Goal: Task Accomplishment & Management: Complete application form

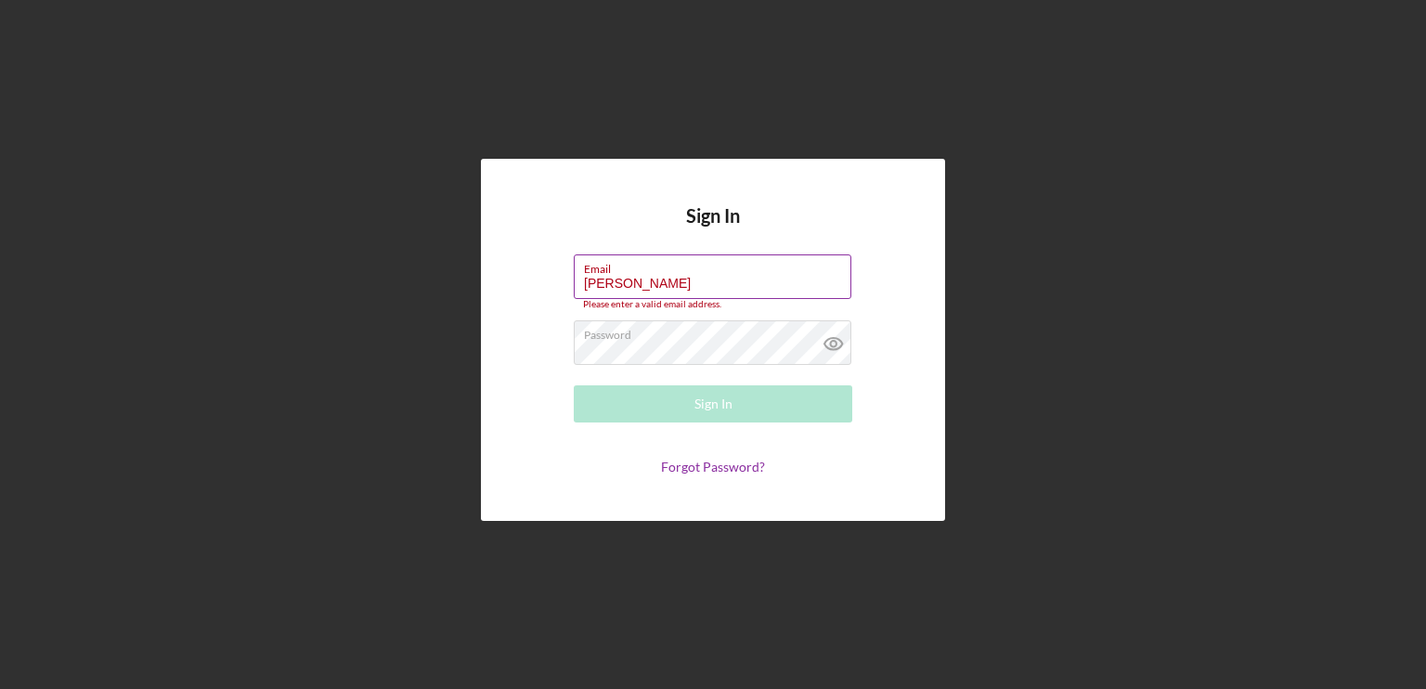
click at [653, 288] on input "[PERSON_NAME]" at bounding box center [713, 276] width 278 height 45
type input "B"
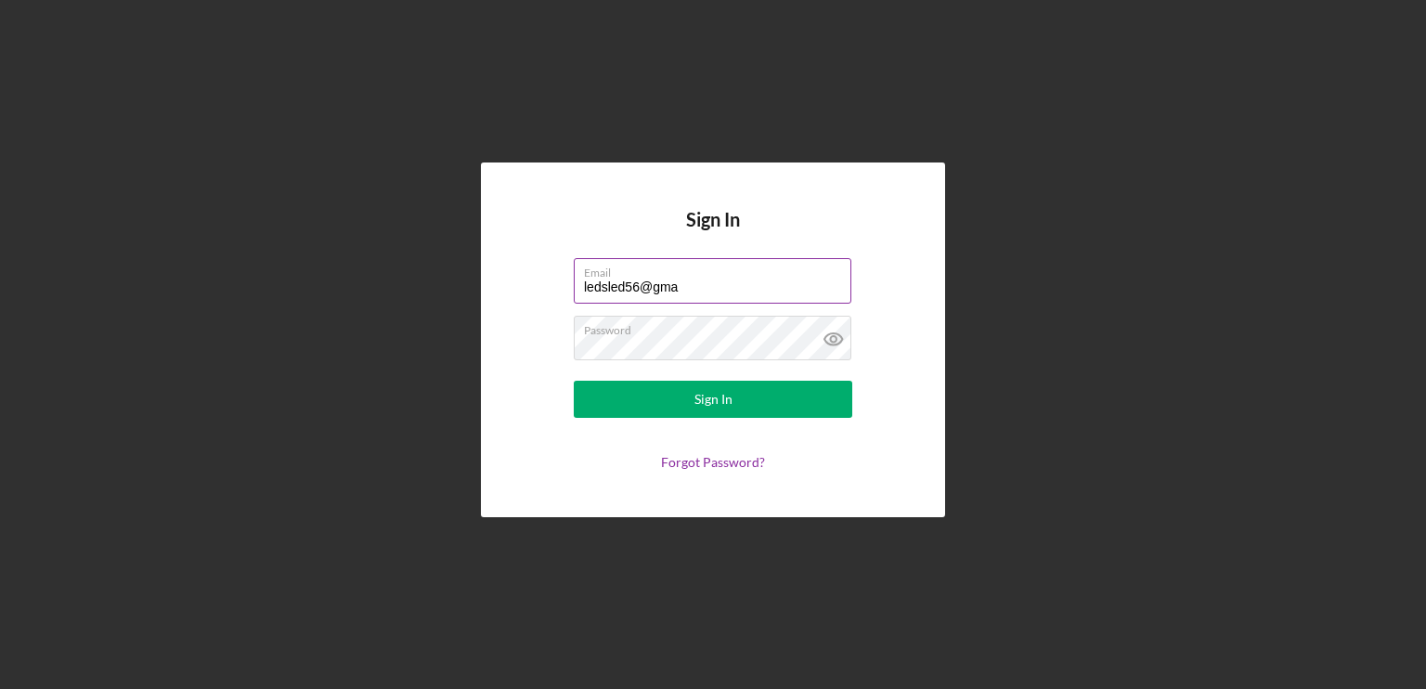
type input "[EMAIL_ADDRESS][DOMAIN_NAME]"
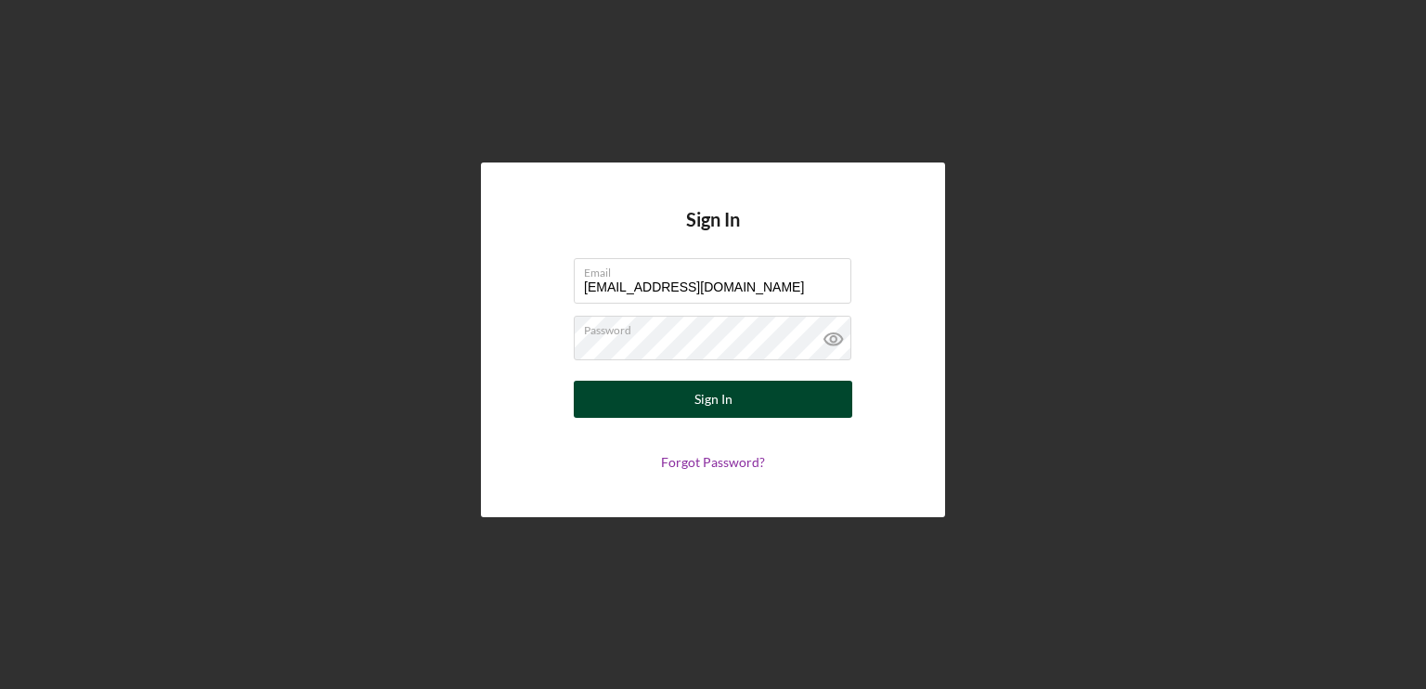
click at [750, 394] on button "Sign In" at bounding box center [713, 399] width 279 height 37
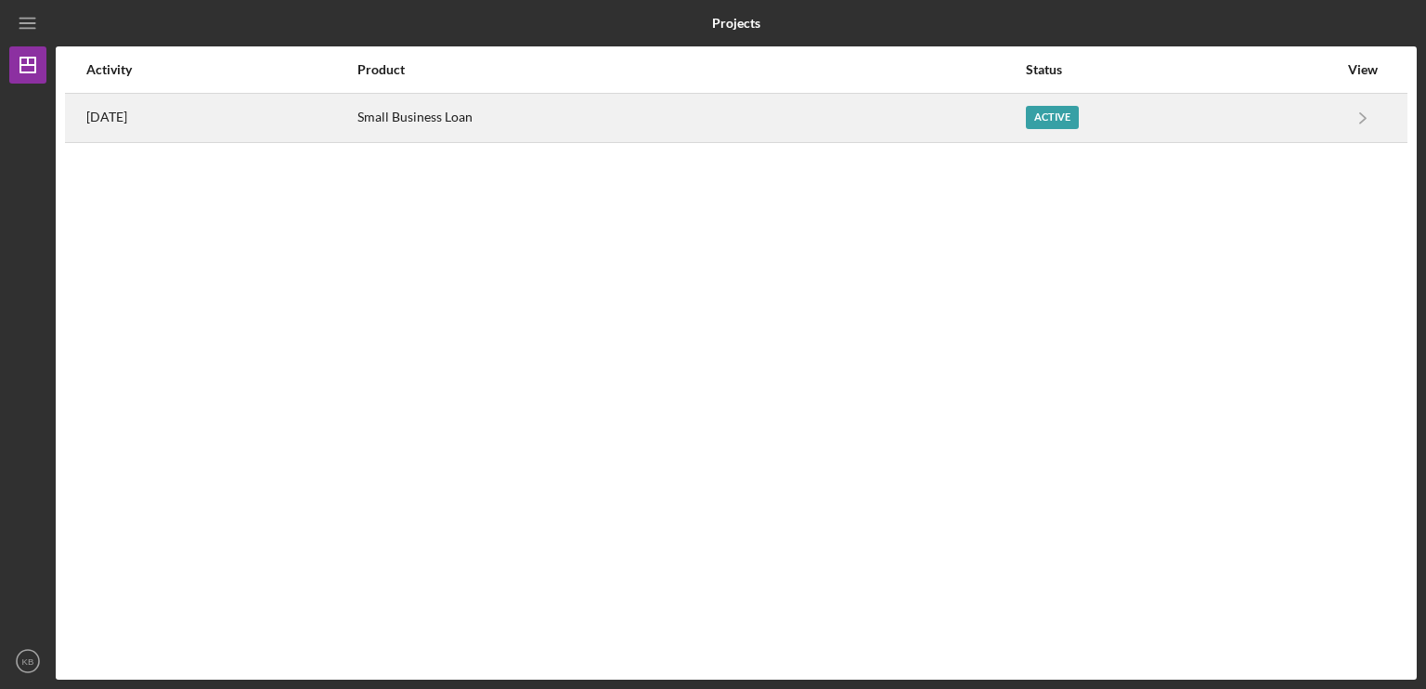
click at [678, 97] on div "Small Business Loan" at bounding box center [691, 118] width 668 height 46
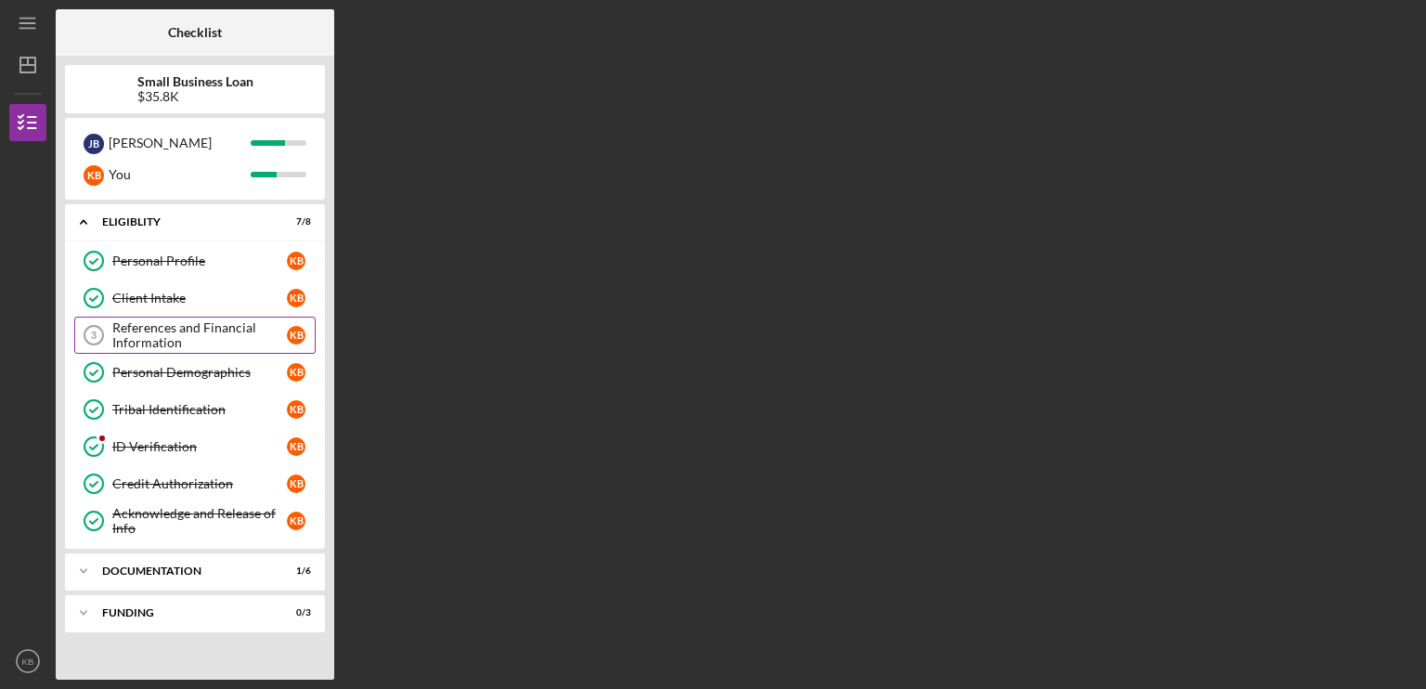
click at [174, 330] on div "References and Financial Information" at bounding box center [199, 335] width 175 height 30
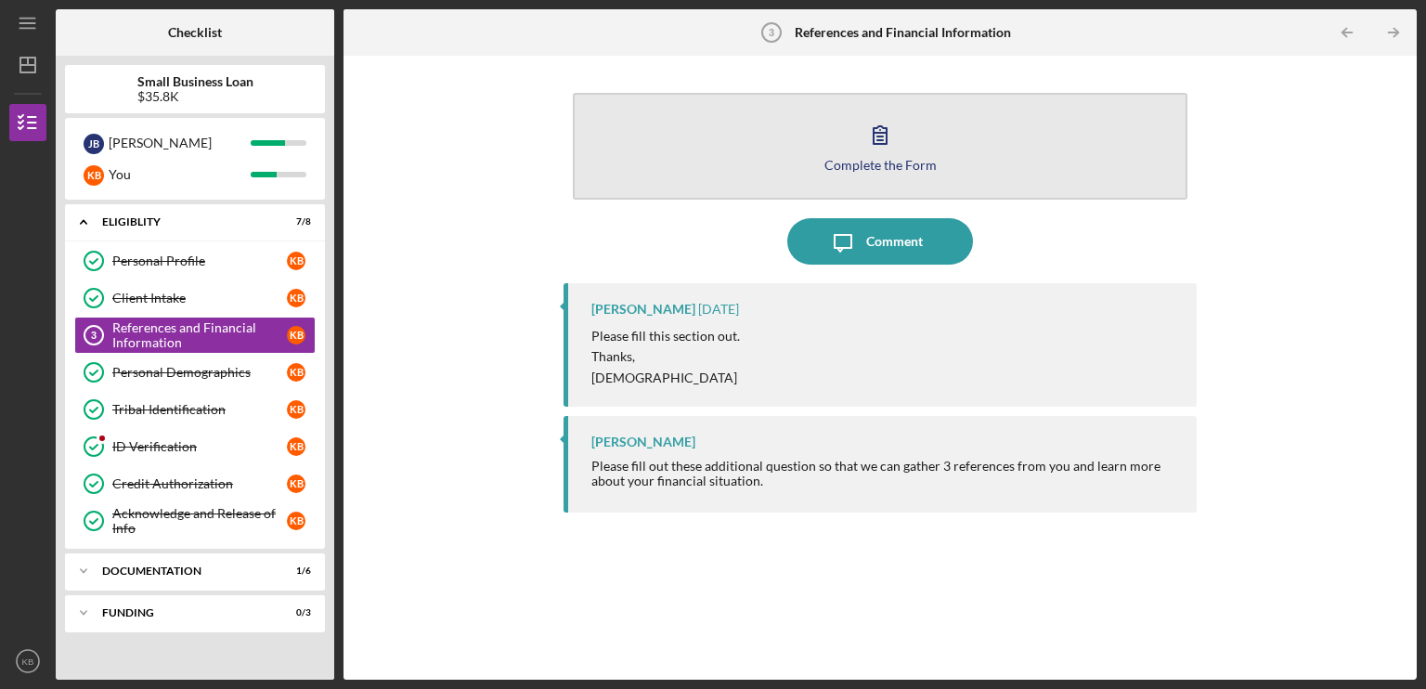
click at [853, 151] on button "Complete the Form Form" at bounding box center [880, 146] width 615 height 107
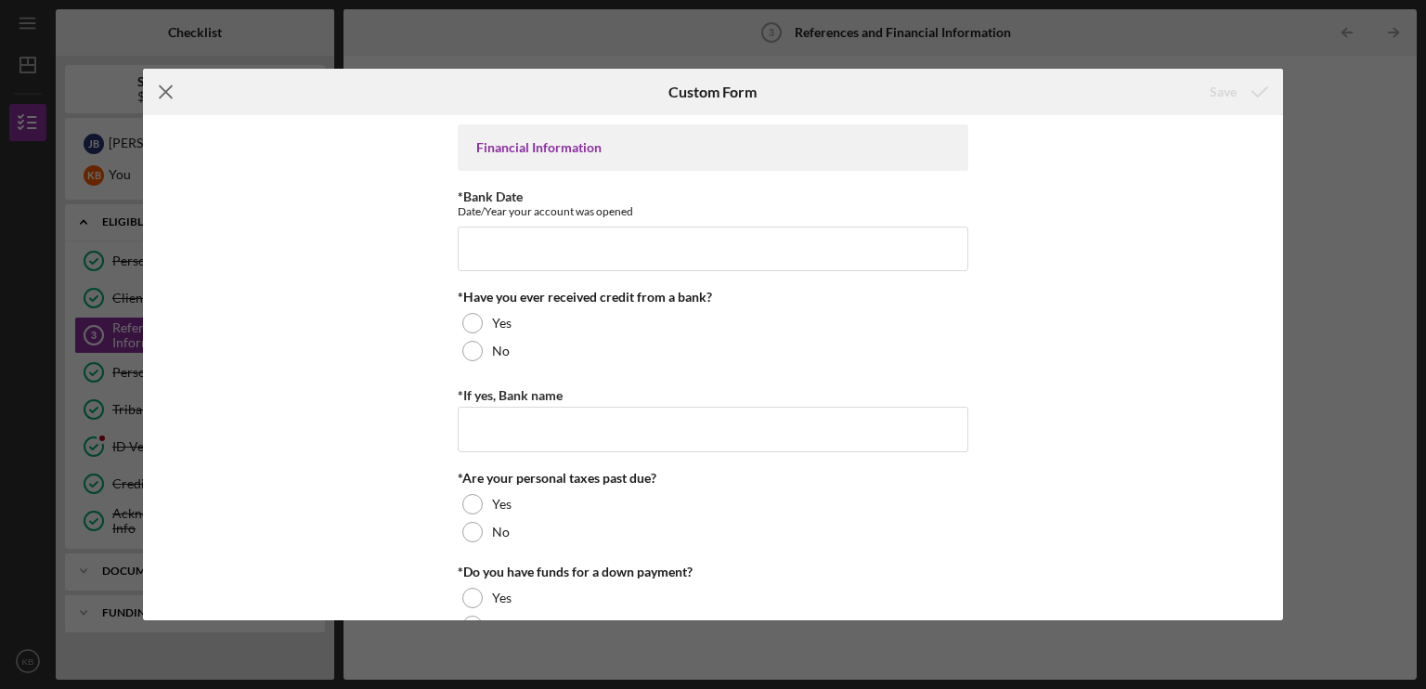
click at [171, 97] on line at bounding box center [166, 92] width 12 height 12
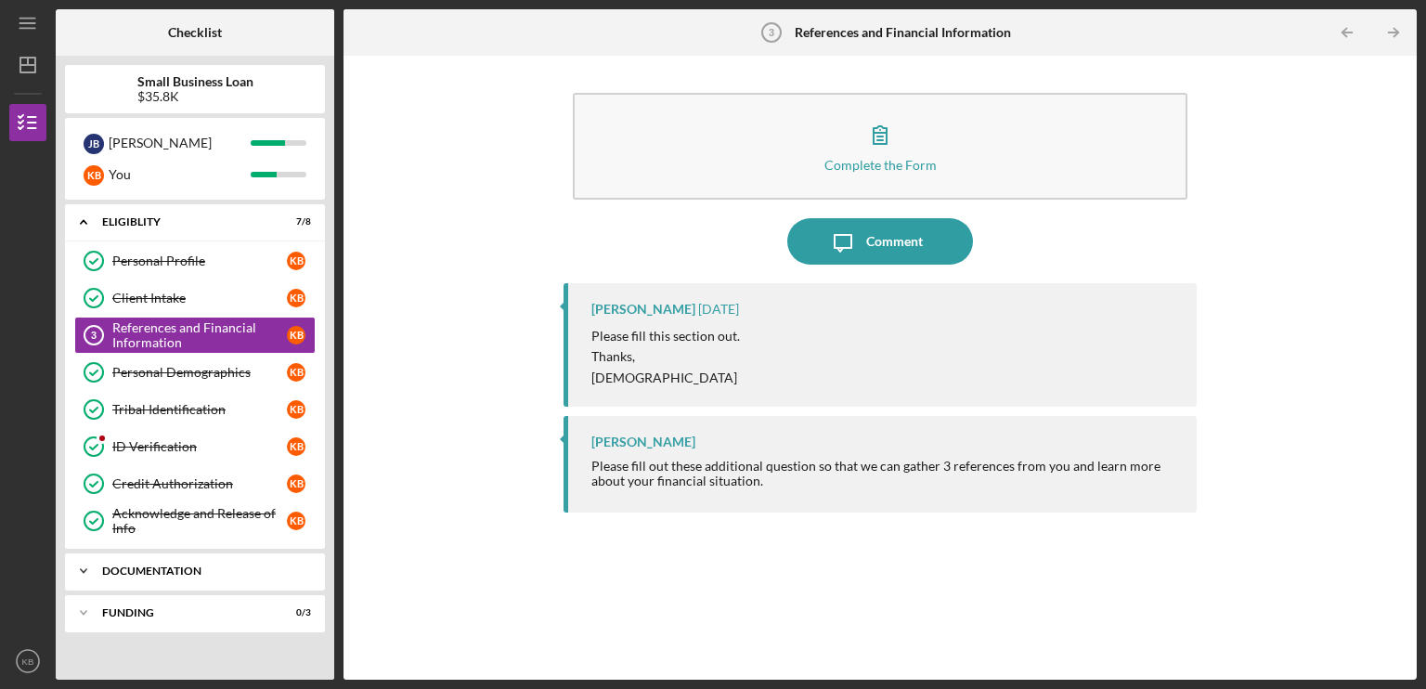
click at [215, 570] on div "Documentation" at bounding box center [202, 570] width 200 height 11
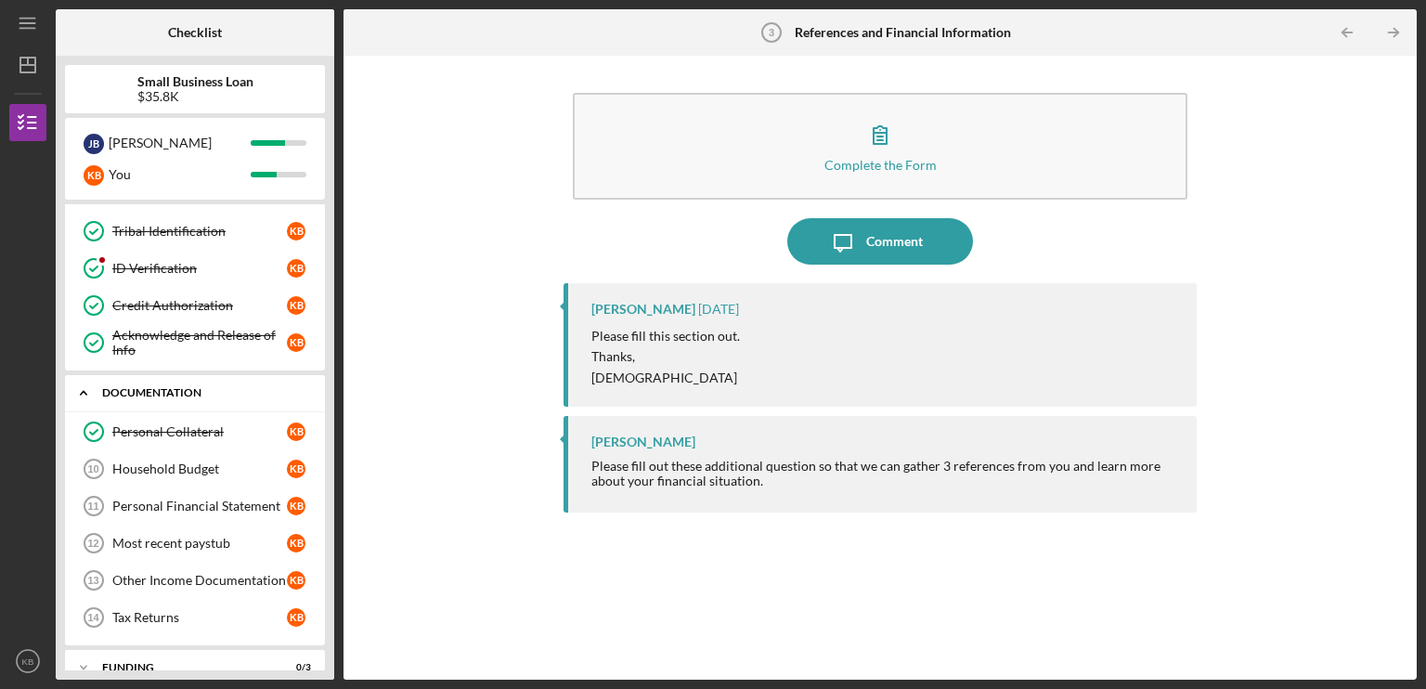
scroll to position [198, 0]
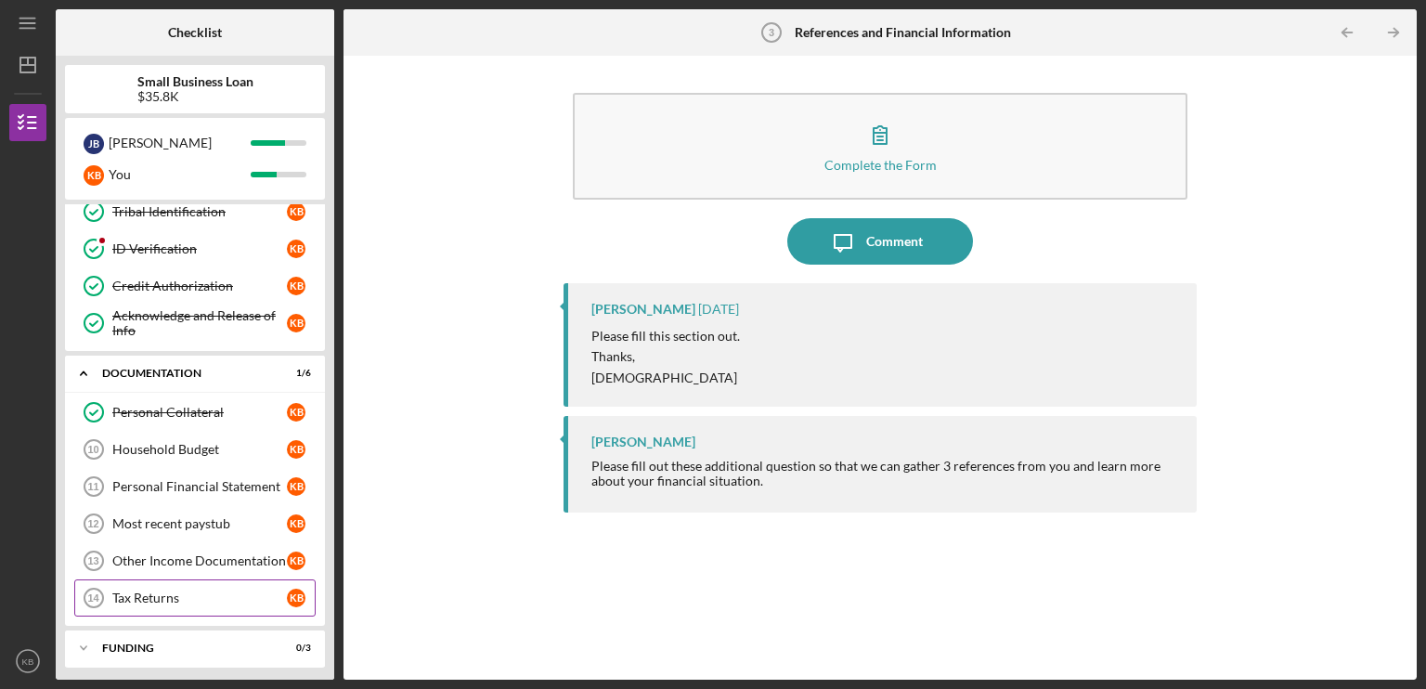
click at [206, 593] on div "Tax Returns" at bounding box center [199, 598] width 175 height 15
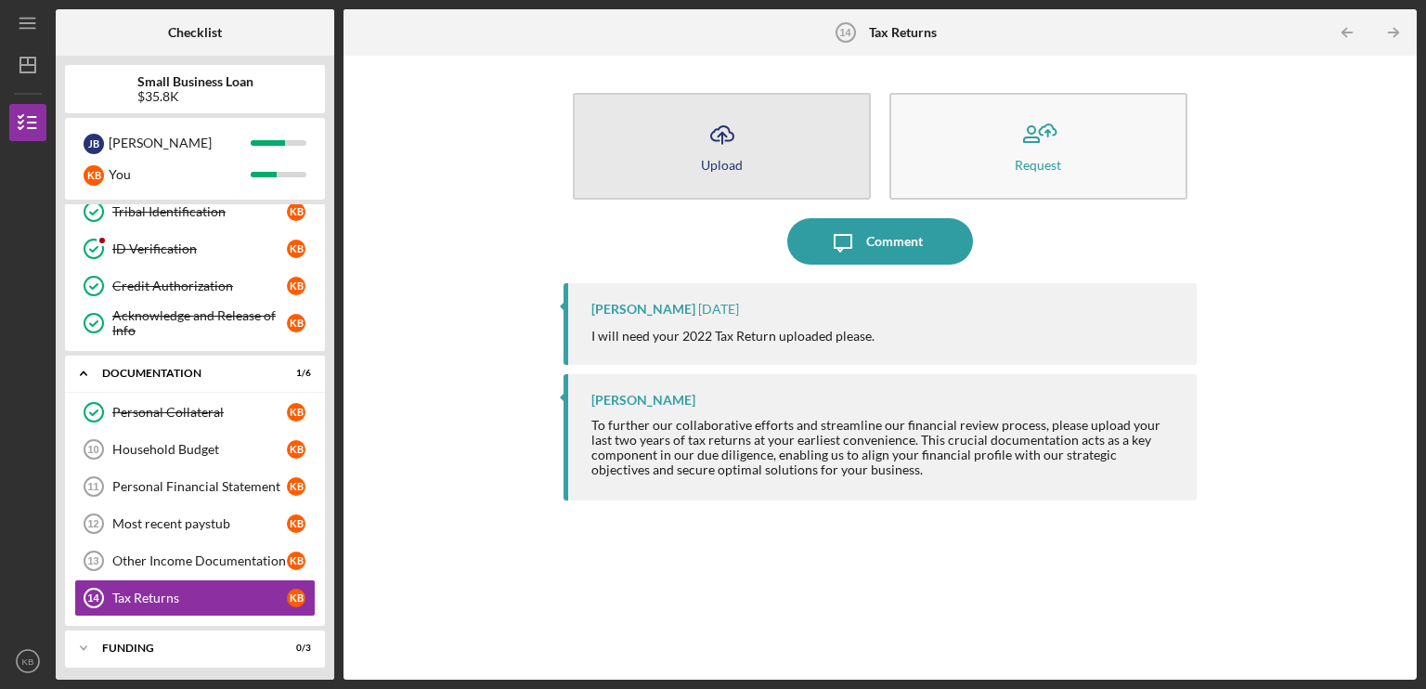
click at [701, 134] on icon "Icon/Upload" at bounding box center [722, 134] width 46 height 46
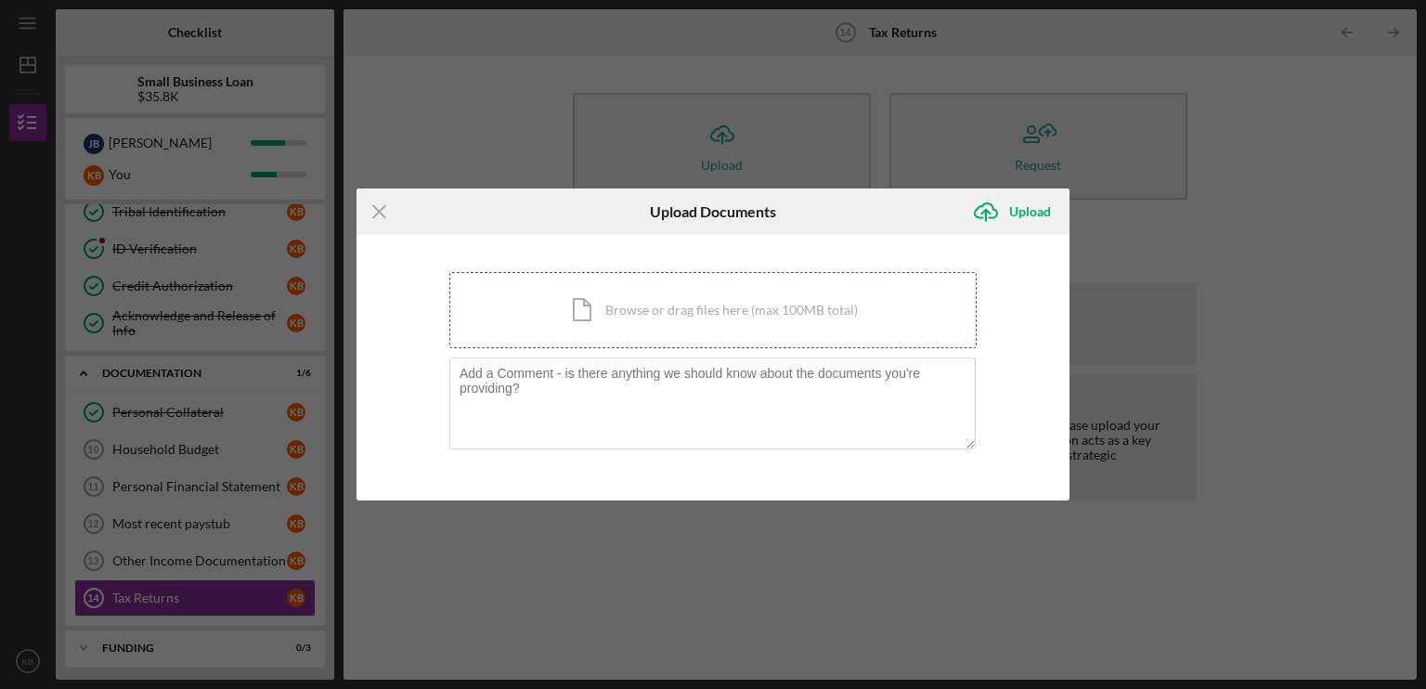
click at [665, 310] on div "Icon/Document Browse or drag files here (max 100MB total) Tap to choose files o…" at bounding box center [712, 310] width 527 height 76
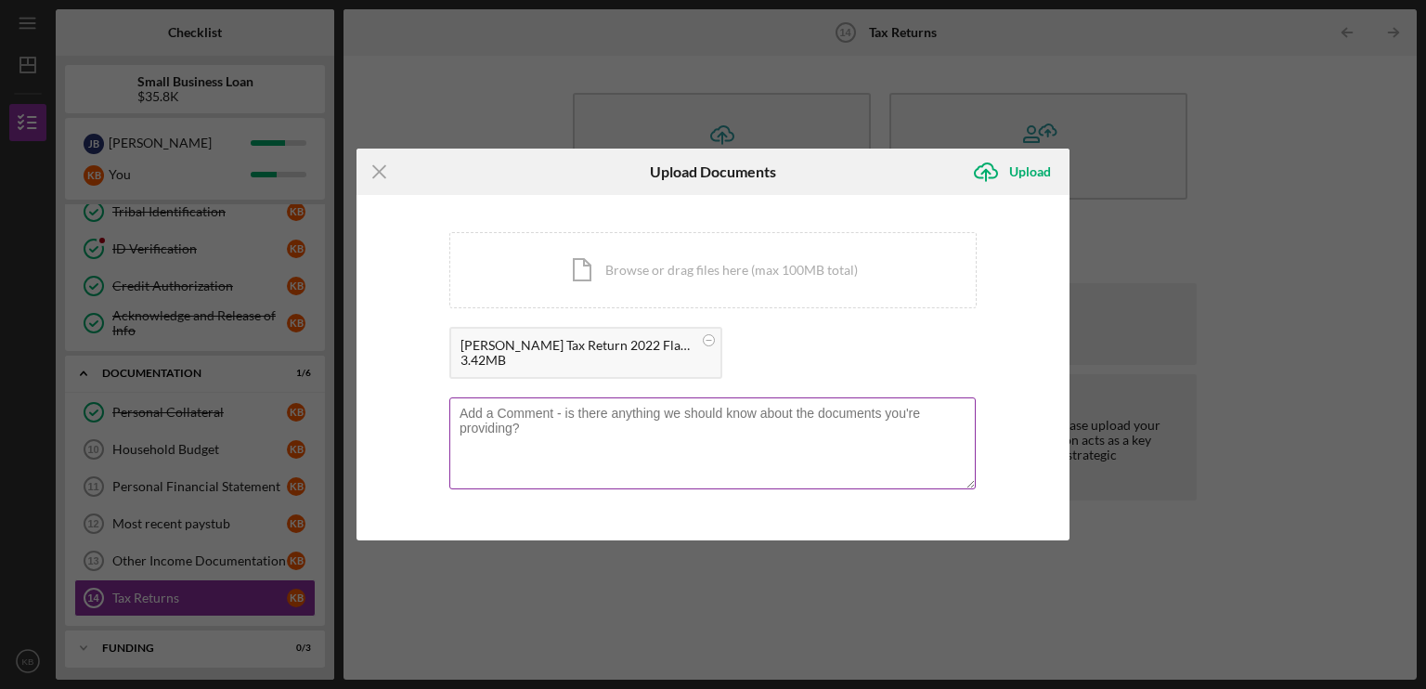
click at [672, 426] on textarea at bounding box center [712, 442] width 526 height 91
type textarea "the password to access is 54871"
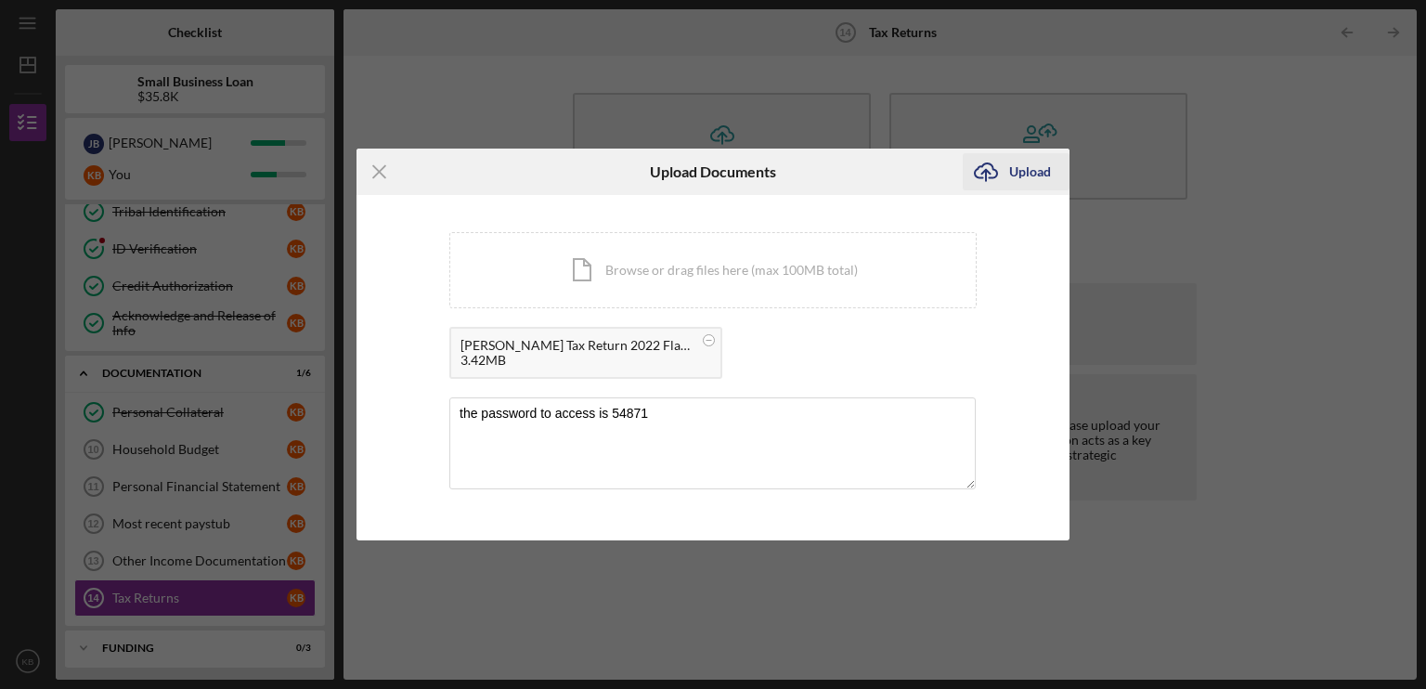
click at [1029, 165] on div "Upload" at bounding box center [1030, 171] width 42 height 37
